Goal: Transaction & Acquisition: Book appointment/travel/reservation

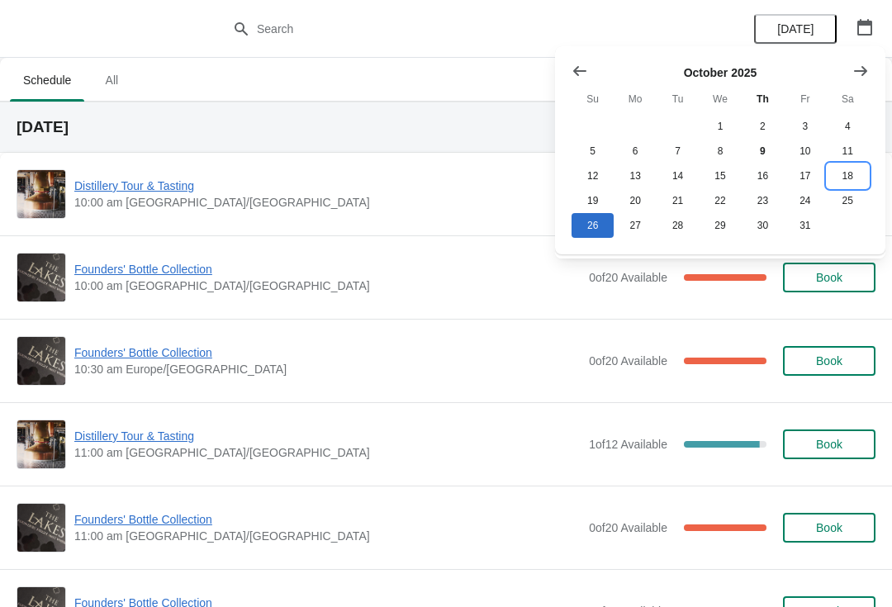
click at [845, 185] on button "18" at bounding box center [848, 176] width 42 height 25
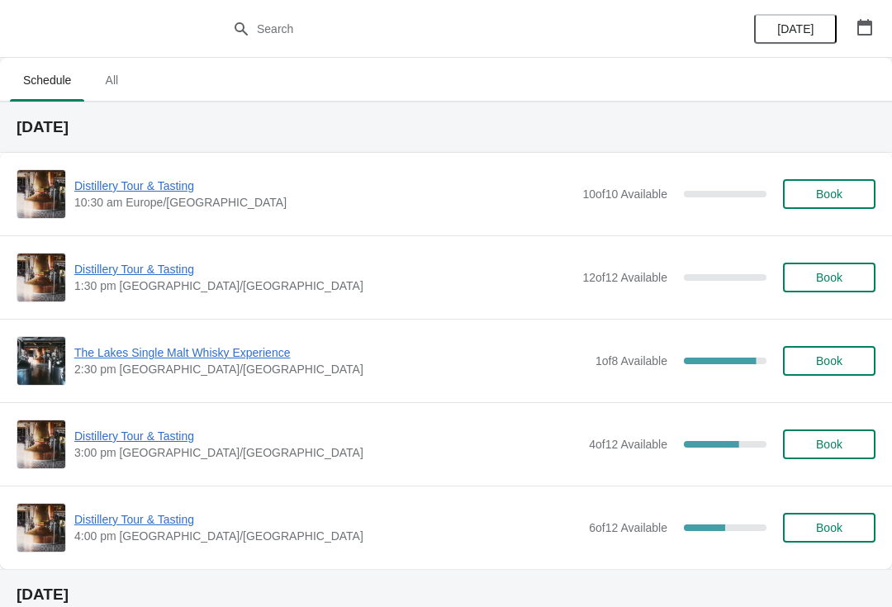
click at [821, 524] on span "Book" at bounding box center [829, 527] width 26 height 13
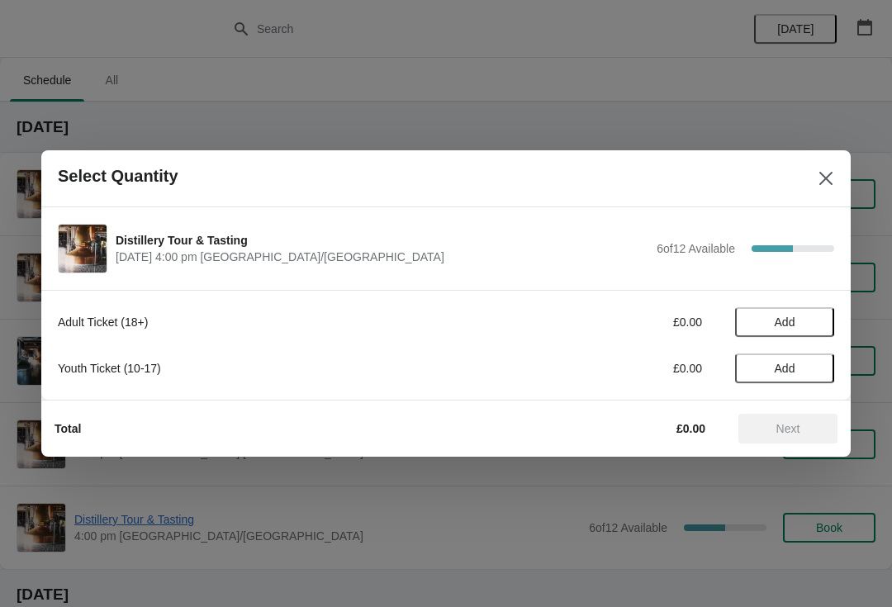
click at [813, 167] on button "Close" at bounding box center [826, 179] width 30 height 30
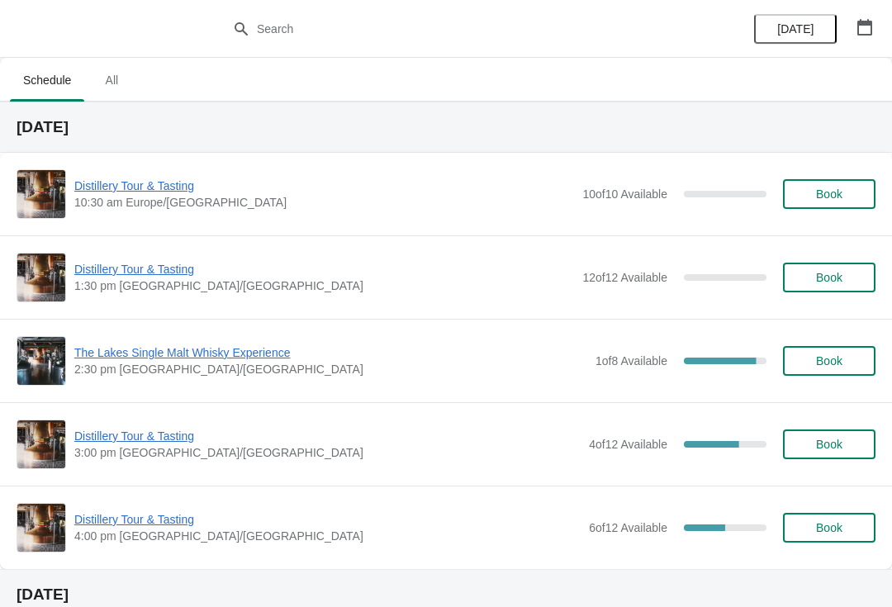
click at [867, 33] on icon "button" at bounding box center [865, 27] width 17 height 17
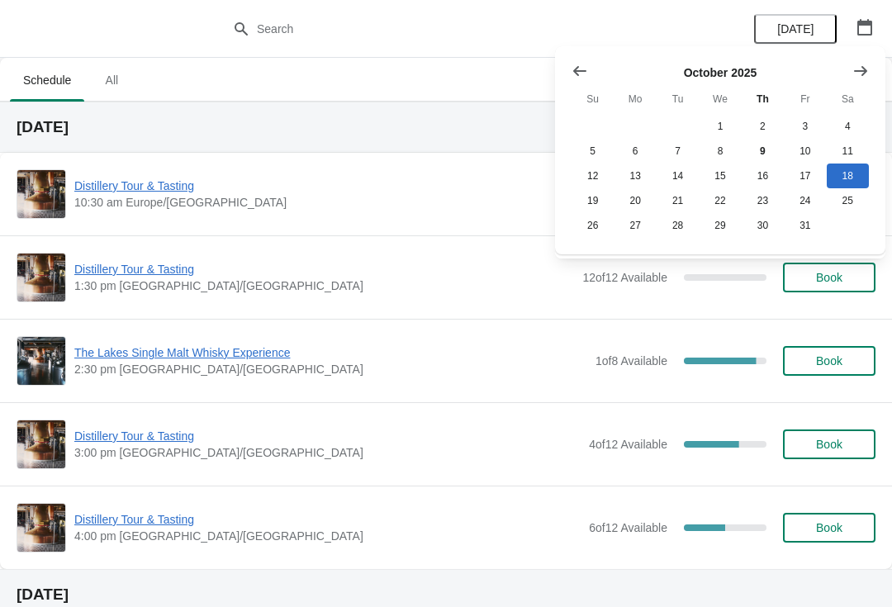
click at [157, 525] on span "Distillery Tour & Tasting" at bounding box center [327, 519] width 506 height 17
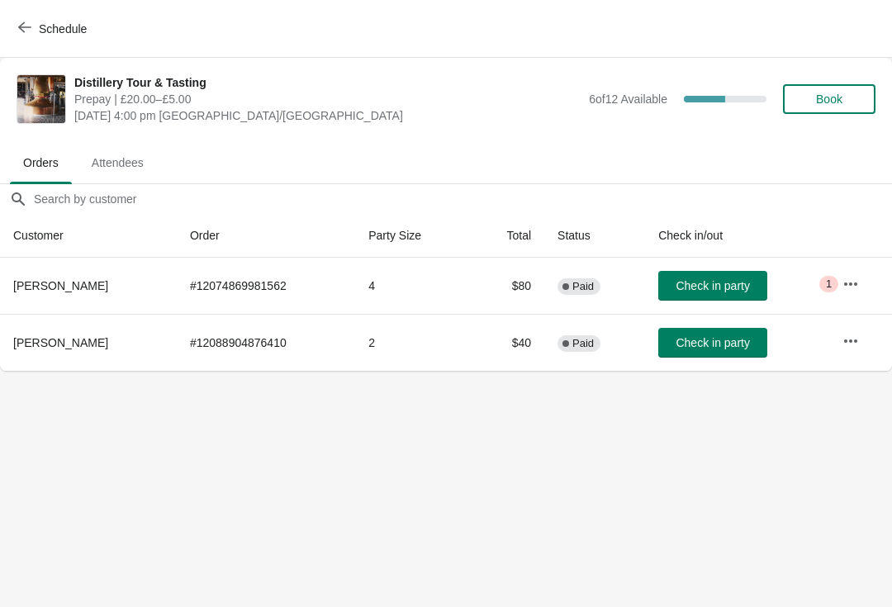
click at [848, 102] on span "Book" at bounding box center [829, 99] width 63 height 13
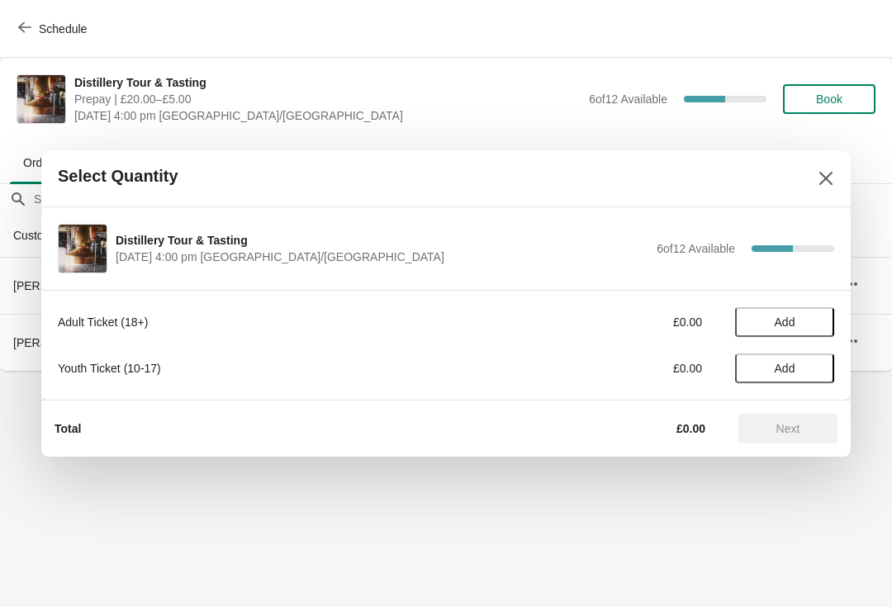
click at [794, 318] on span "Add" at bounding box center [785, 322] width 21 height 13
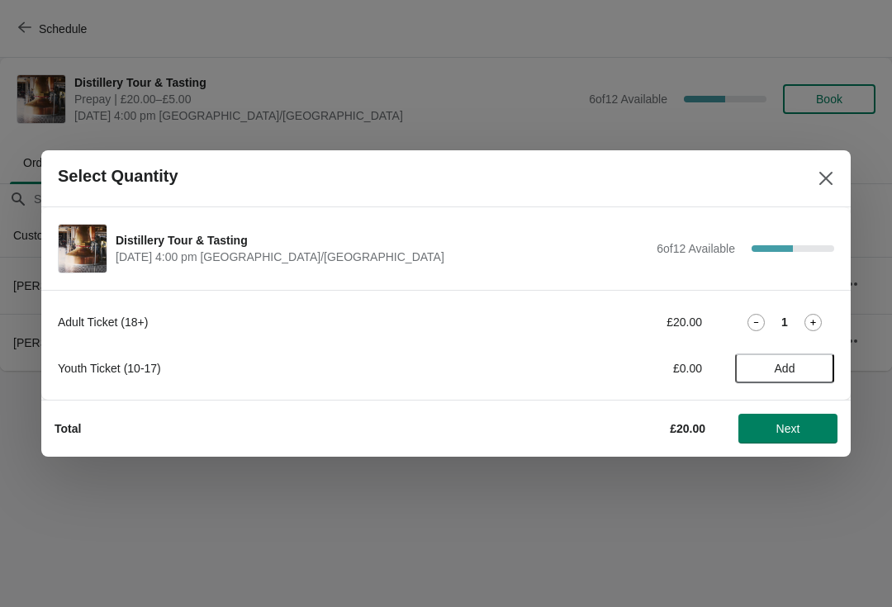
click at [818, 316] on icon at bounding box center [813, 322] width 17 height 17
click at [796, 434] on span "Next" at bounding box center [789, 428] width 24 height 13
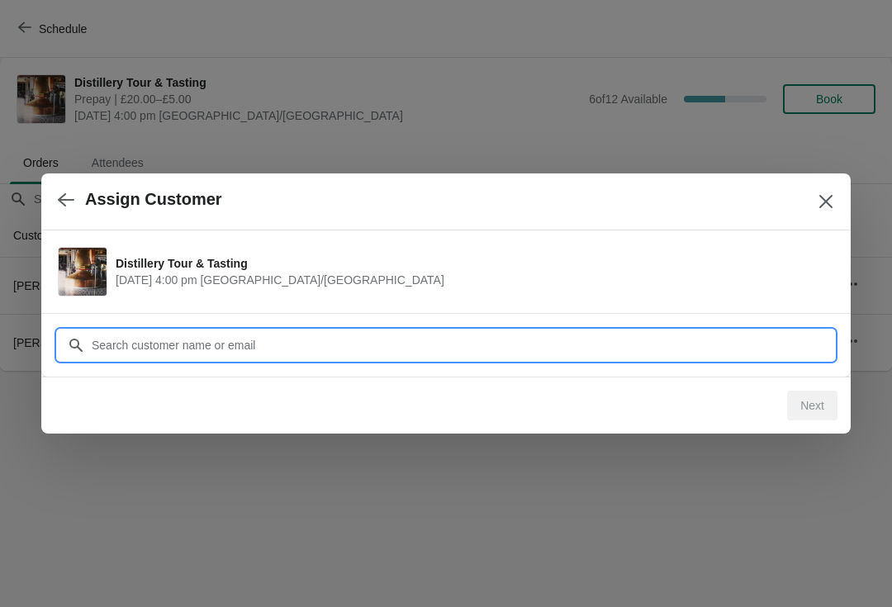
click at [311, 344] on input "Customer" at bounding box center [463, 345] width 744 height 30
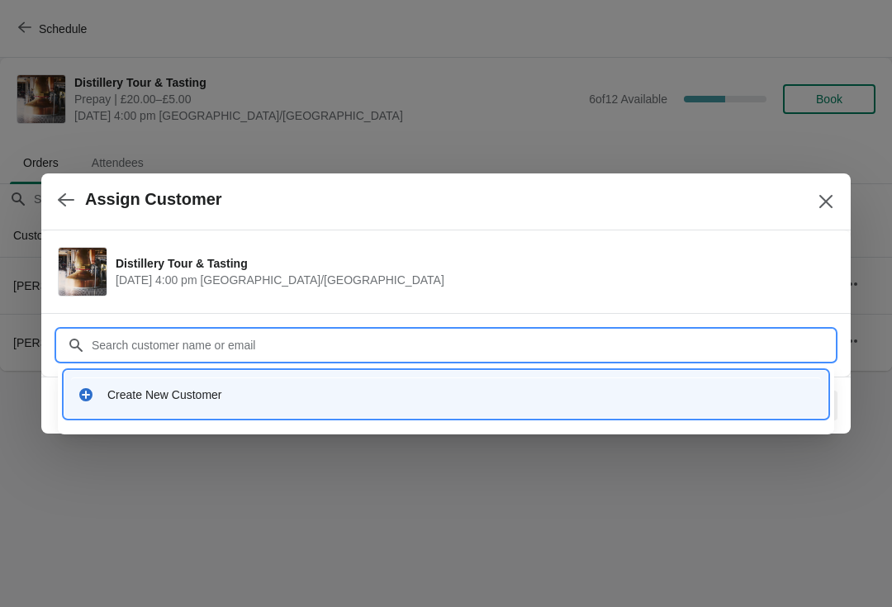
click at [158, 397] on div "Create New Customer" at bounding box center [460, 395] width 707 height 17
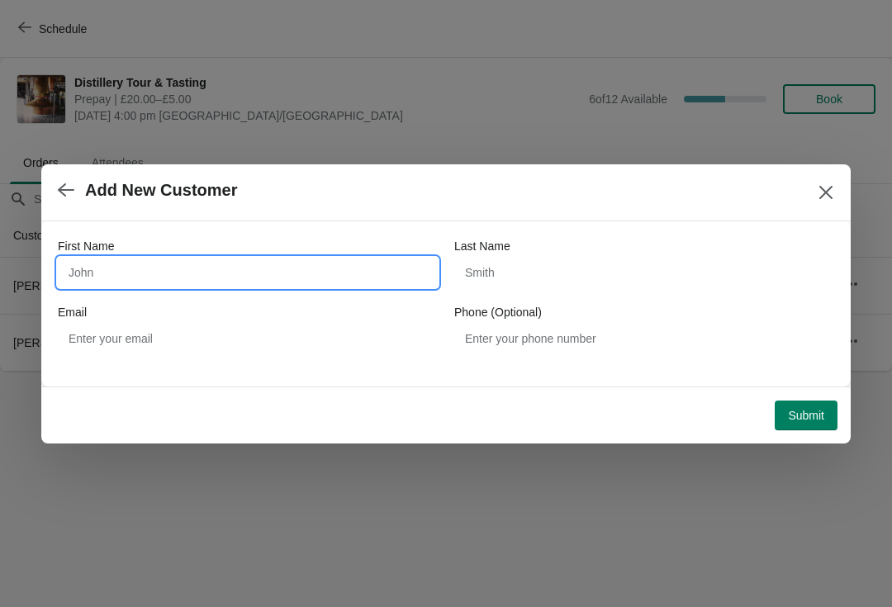
click at [171, 274] on input "First Name" at bounding box center [248, 273] width 380 height 30
type input "c"
type input "[PERSON_NAME]"
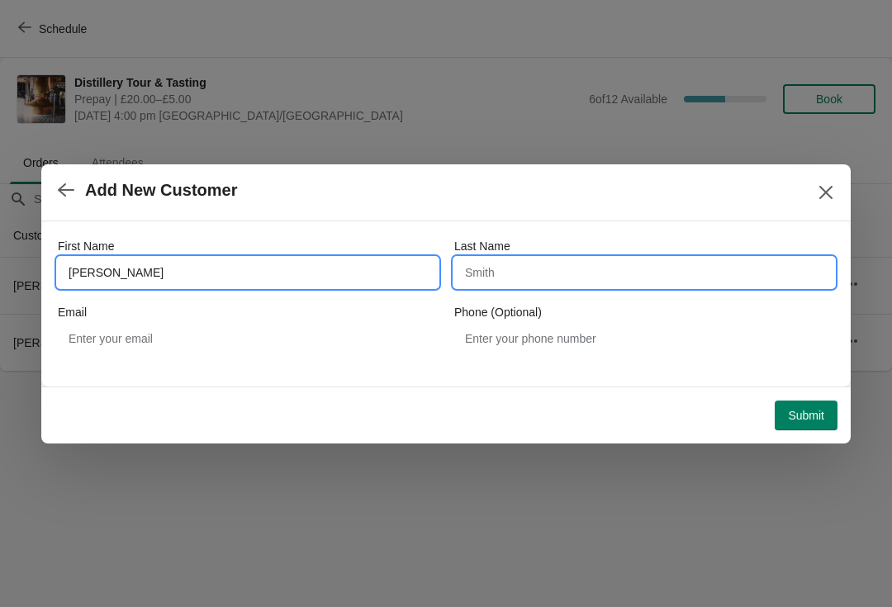
click at [590, 273] on input "Last Name" at bounding box center [644, 273] width 380 height 30
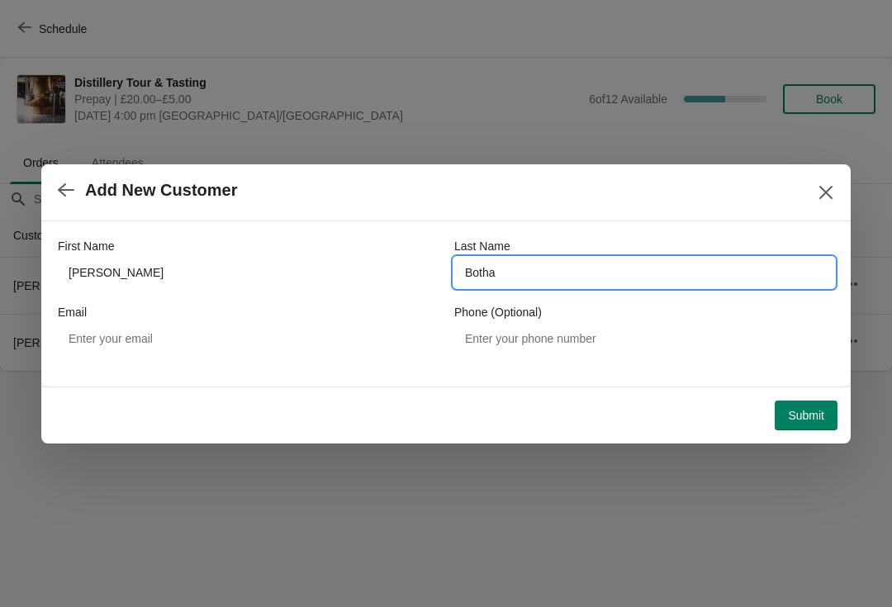
type input "Botha"
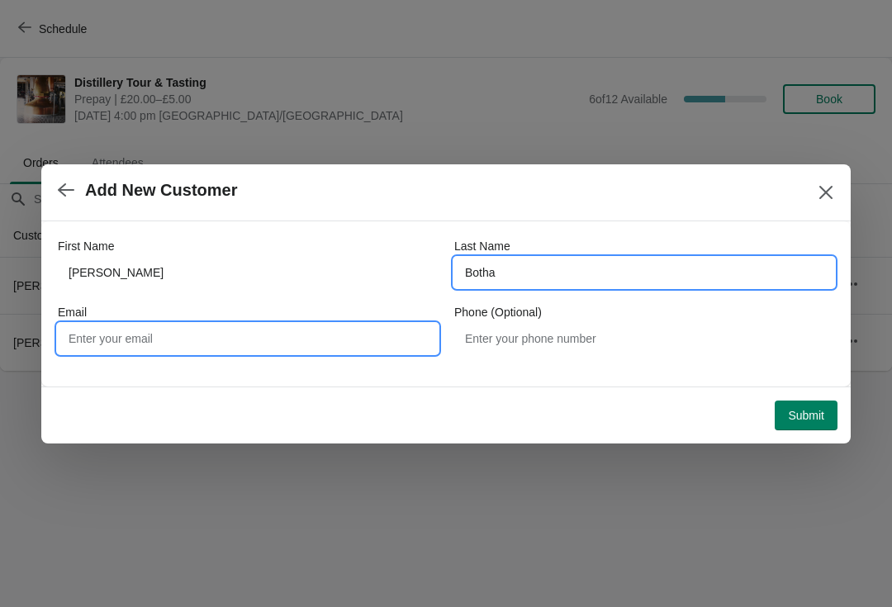
click at [173, 349] on input "Email" at bounding box center [248, 339] width 380 height 30
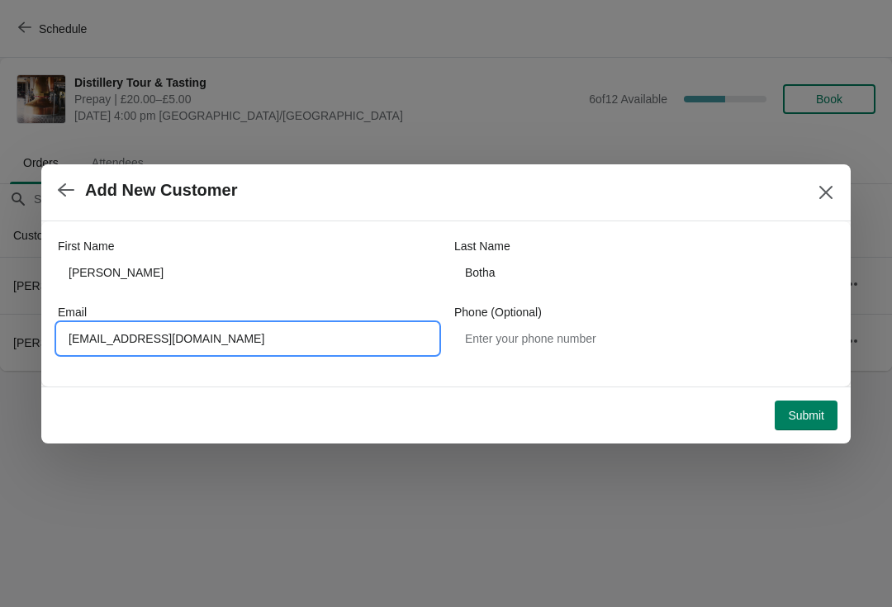
type input "[EMAIL_ADDRESS][DOMAIN_NAME]"
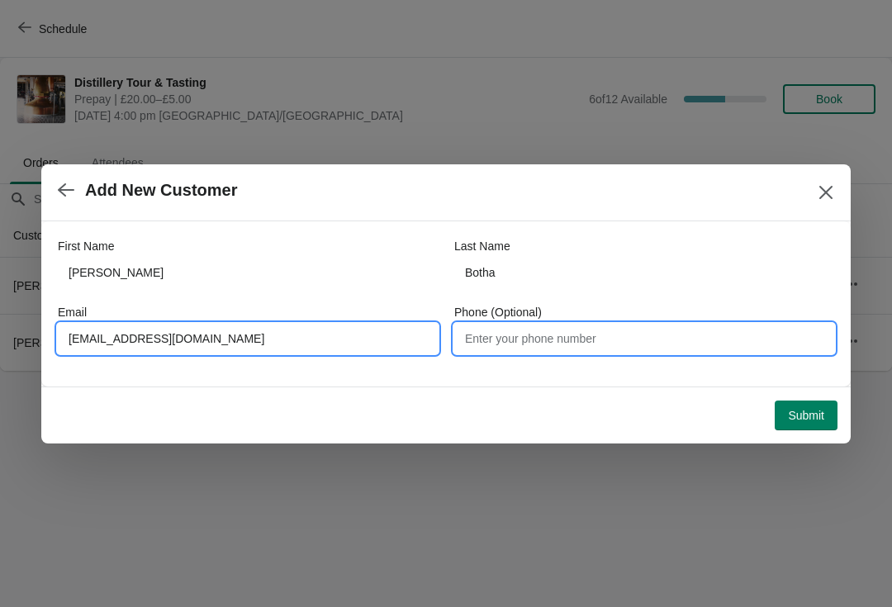
click at [599, 346] on input "Phone (Optional)" at bounding box center [644, 339] width 380 height 30
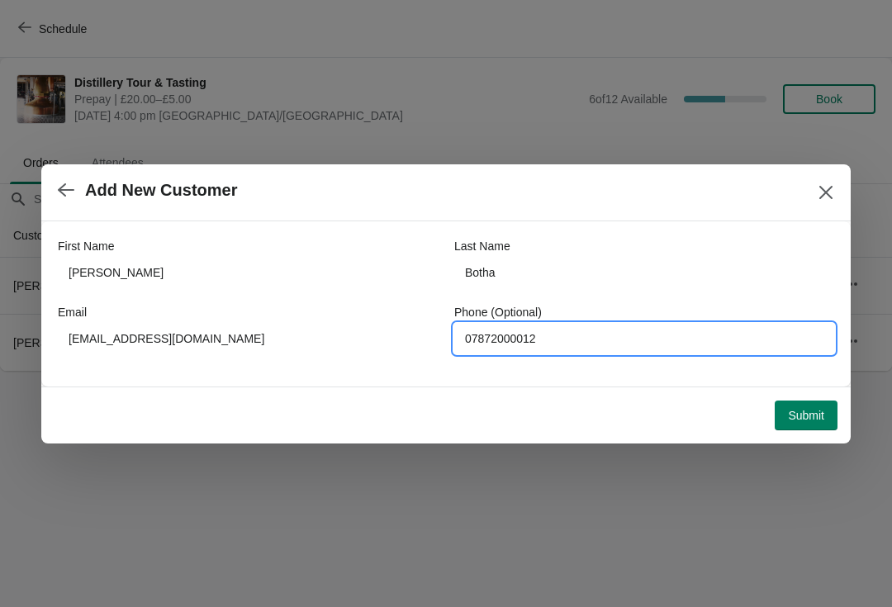
type input "07872000012"
click at [819, 422] on span "Submit" at bounding box center [806, 415] width 36 height 13
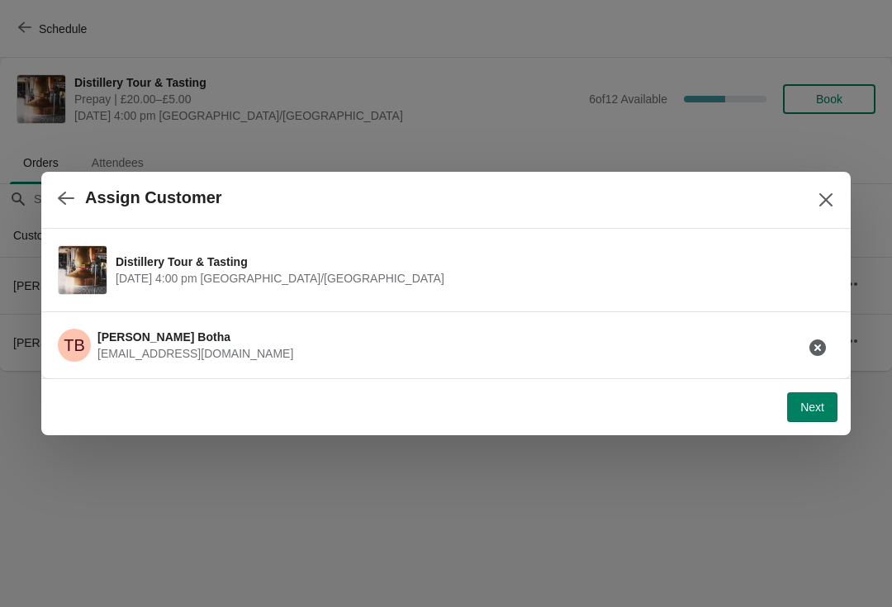
click at [816, 430] on div "Next" at bounding box center [446, 406] width 810 height 57
click at [806, 420] on button "Next" at bounding box center [812, 407] width 50 height 30
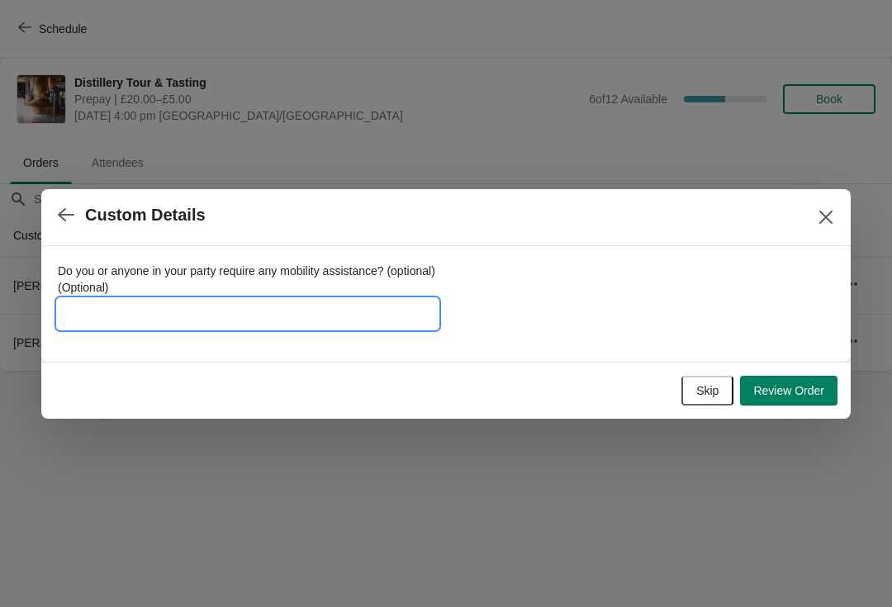
click at [196, 315] on input "Do you or anyone in your party require any mobility assistance? (optional) (Opt…" at bounding box center [248, 314] width 380 height 30
type input "Old paper vouchers"
click at [804, 404] on button "Review Order" at bounding box center [788, 391] width 97 height 30
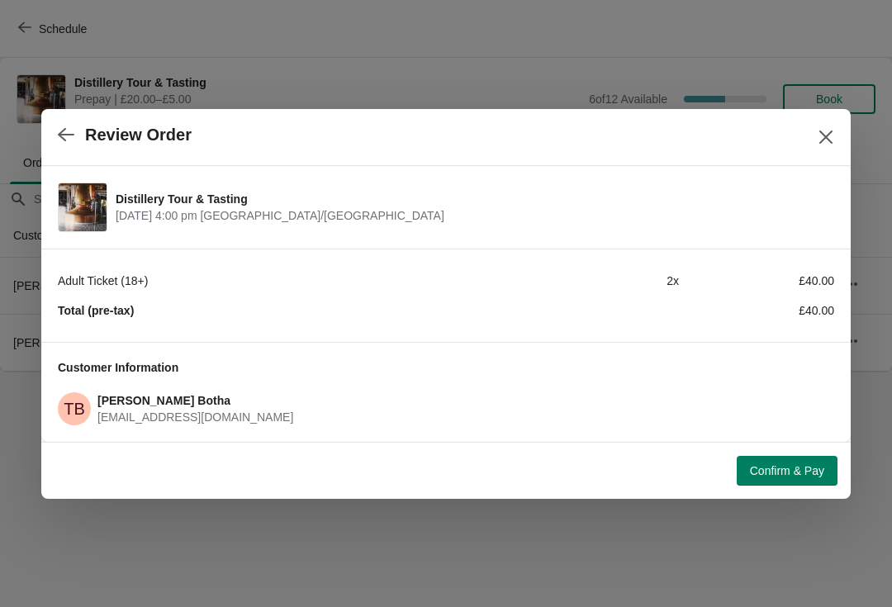
click at [792, 483] on button "Confirm & Pay" at bounding box center [787, 471] width 101 height 30
